Goal: Navigation & Orientation: Find specific page/section

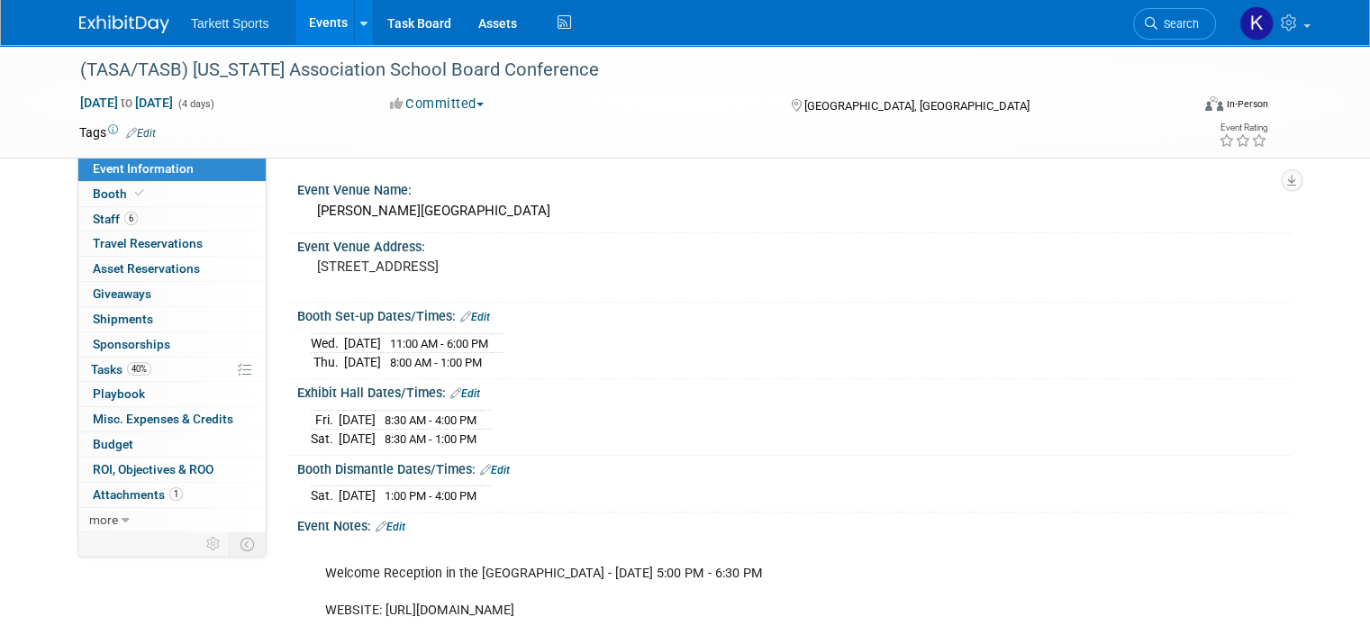
click at [100, 21] on img at bounding box center [124, 24] width 90 height 18
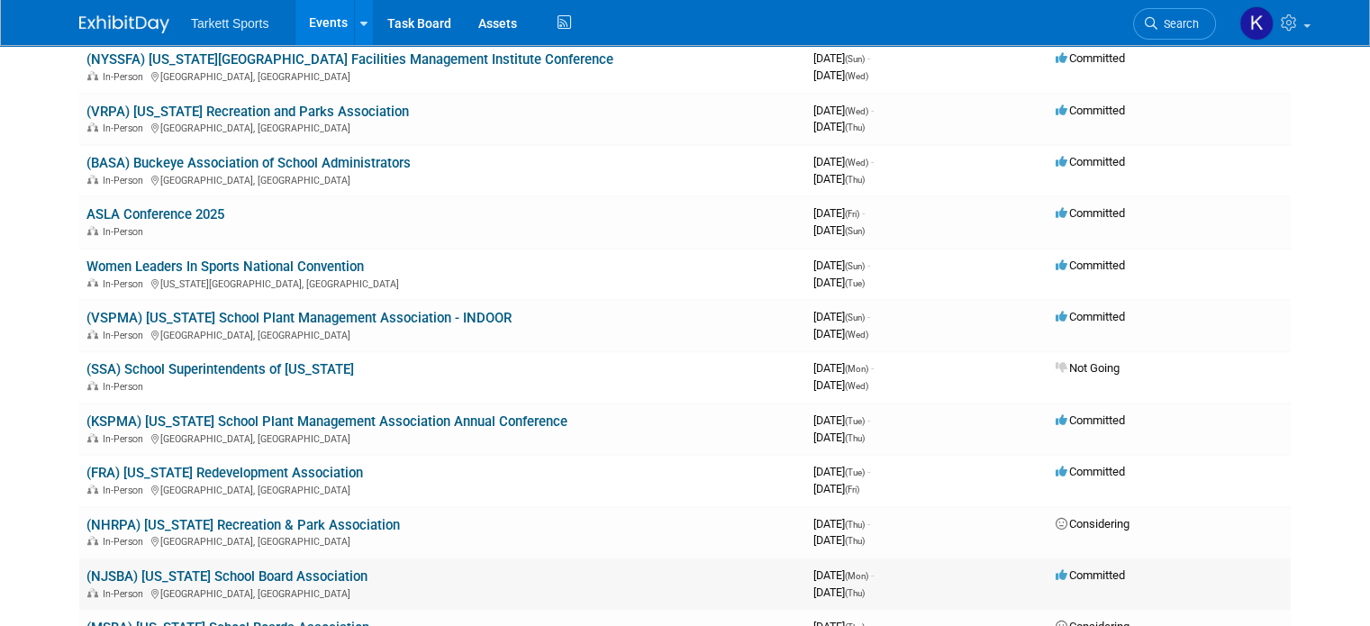
scroll to position [991, 0]
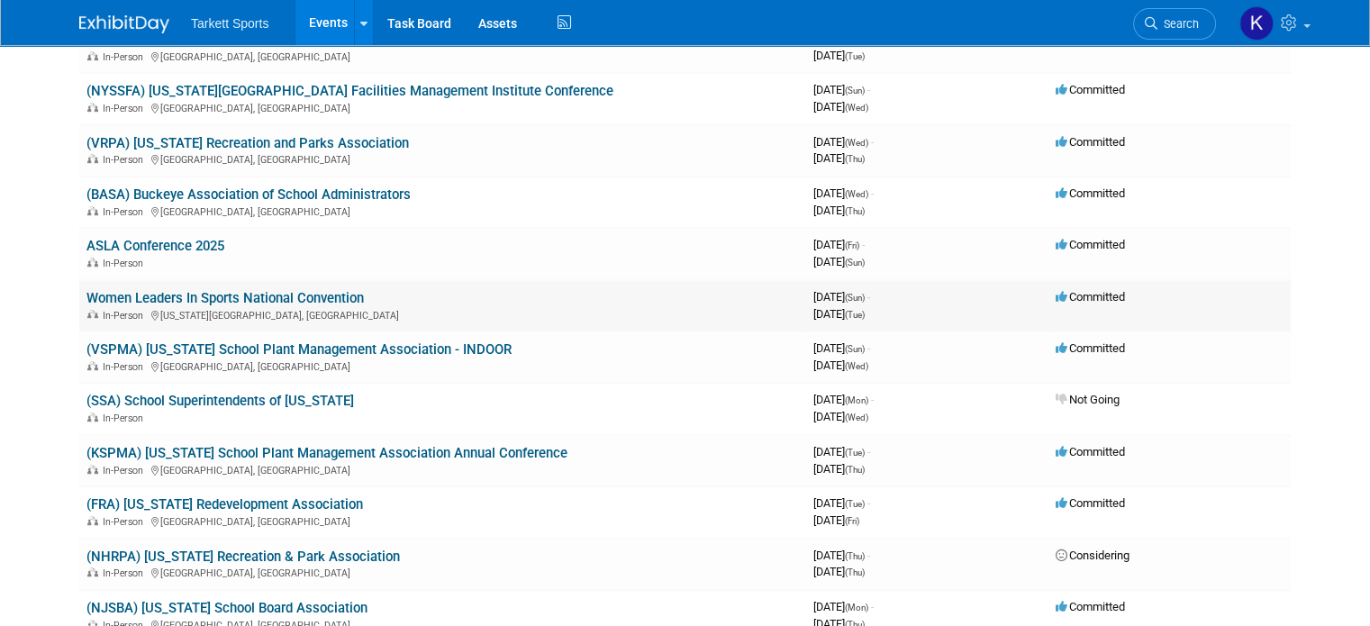
click at [308, 290] on link "Women Leaders In Sports National Convention" at bounding box center [224, 298] width 277 height 16
